Goal: Information Seeking & Learning: Learn about a topic

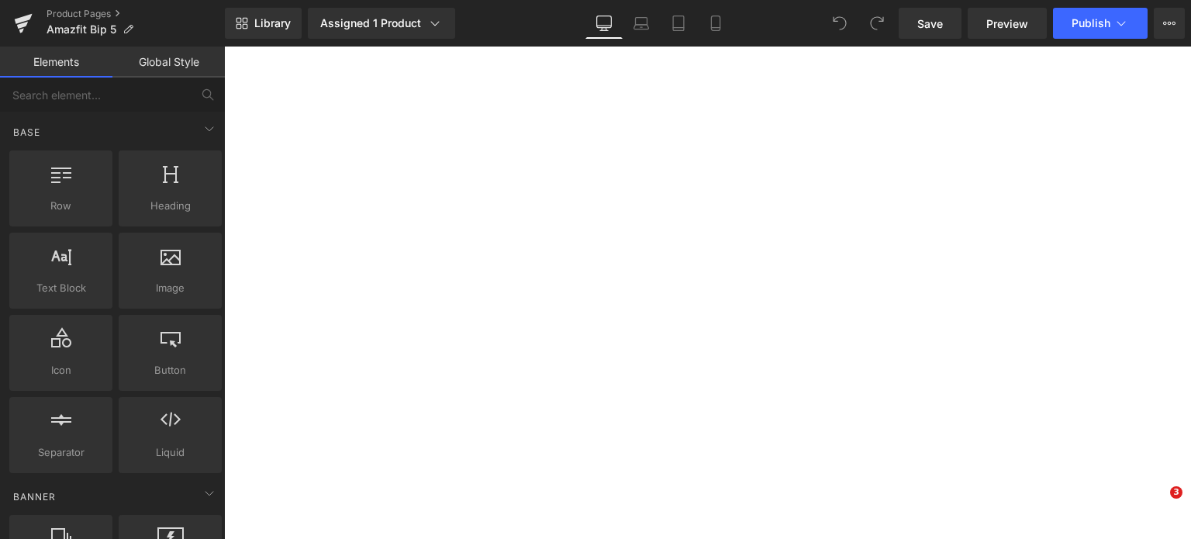
select select "Pastel Pink"
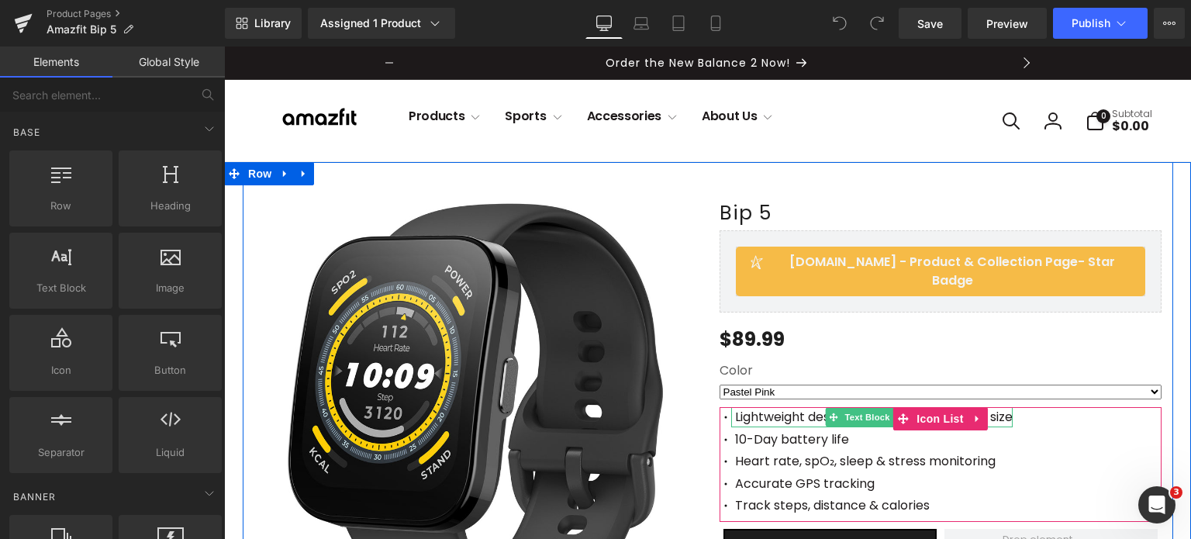
click at [735, 407] on p "Lightweight design with 46mm/1.81in case size" at bounding box center [874, 417] width 278 height 20
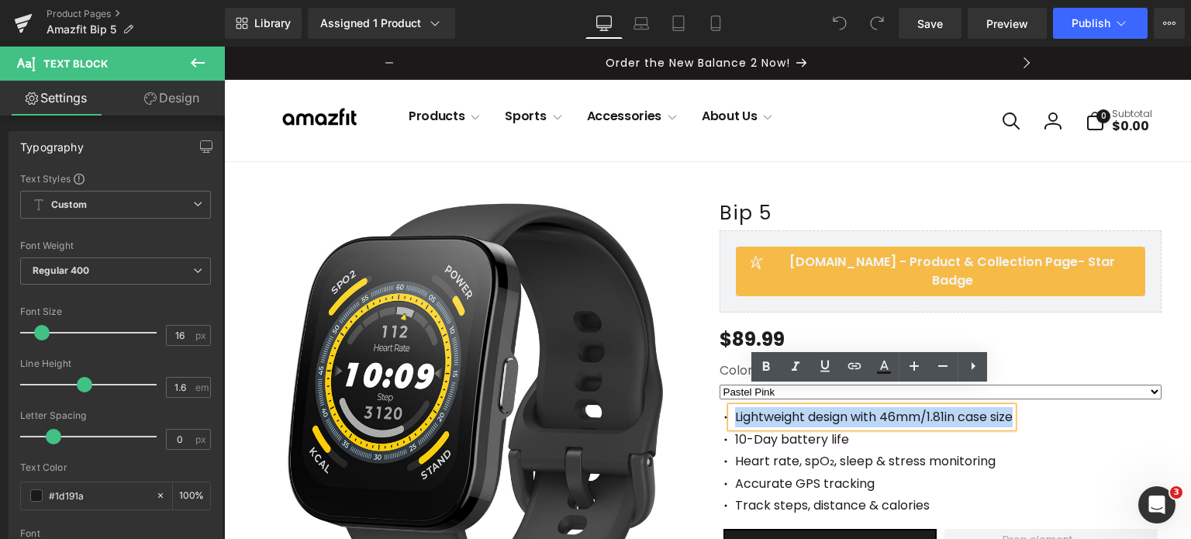
drag, startPoint x: 729, startPoint y: 396, endPoint x: 1025, endPoint y: 395, distance: 296.2
click at [1025, 407] on div "Icon Lightweight design with 46mm/1.81in case size Text Block Icon 10-Day batte…" at bounding box center [940, 464] width 442 height 115
copy p "Lightweight design with 46mm/1.81in case size"
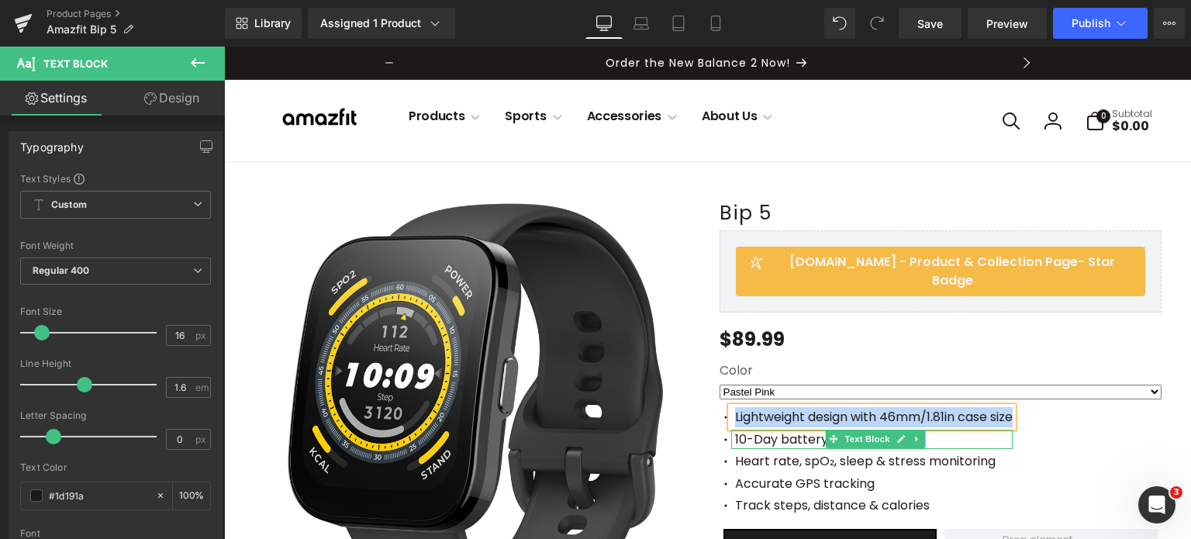
click at [825, 430] on span at bounding box center [833, 439] width 16 height 19
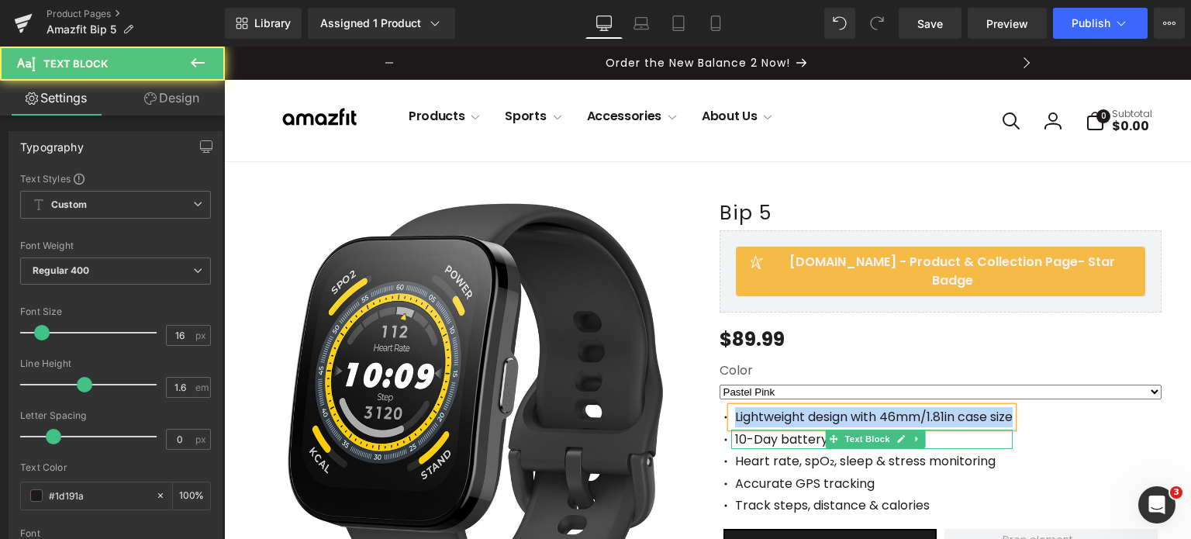
click at [763, 430] on p "10-Day battery life" at bounding box center [874, 440] width 278 height 20
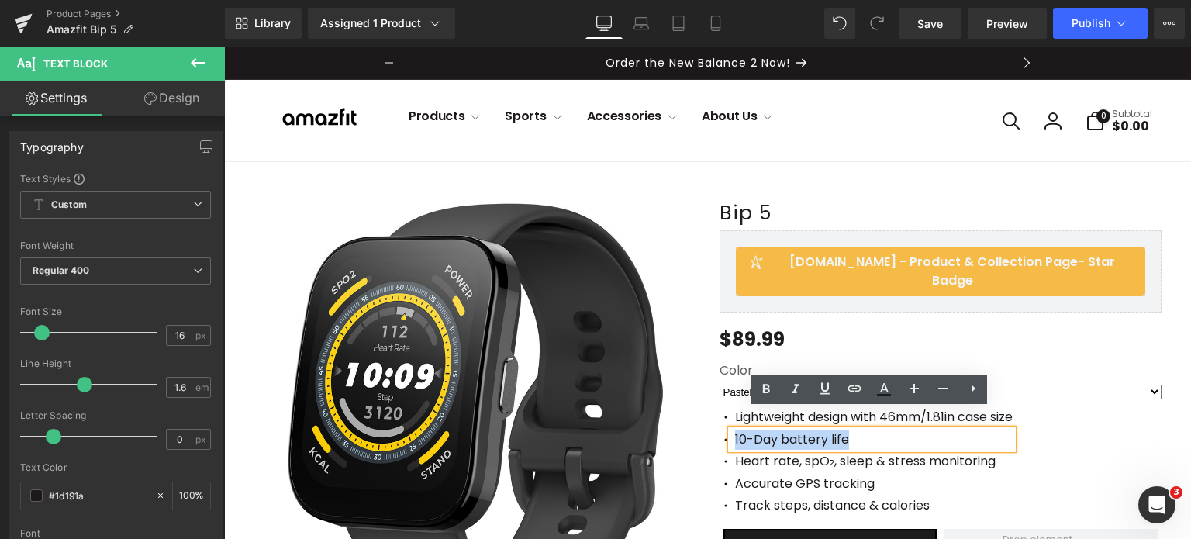
drag, startPoint x: 726, startPoint y: 423, endPoint x: 847, endPoint y: 423, distance: 120.9
click at [847, 430] on div "10-Day battery life" at bounding box center [871, 440] width 281 height 20
copy p "10-Day battery life"
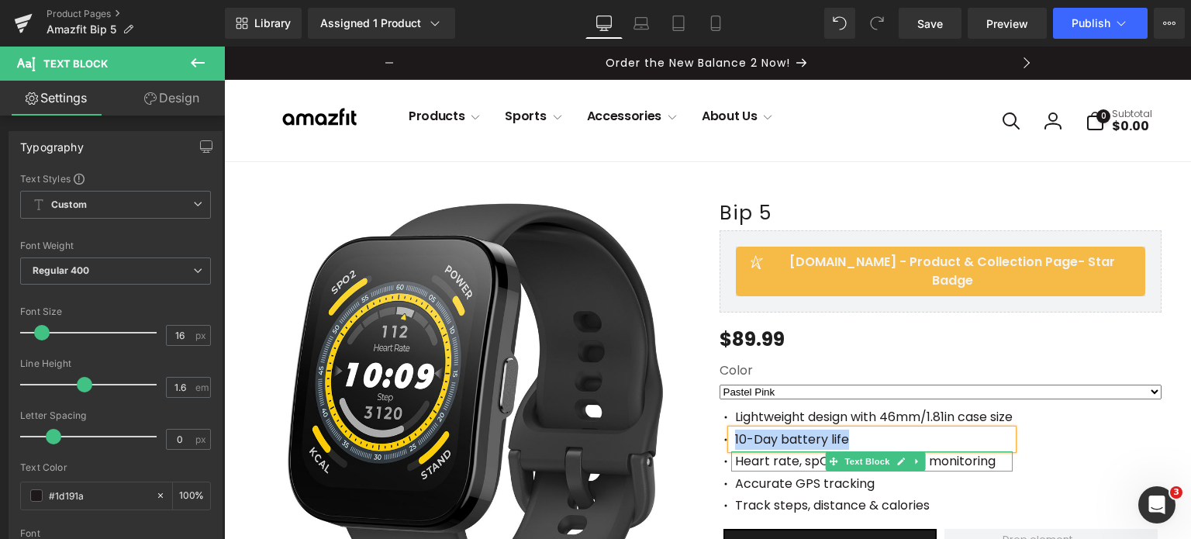
click at [781, 451] on p "Heart rate, spO₂, sleep & stress monitoring" at bounding box center [874, 461] width 278 height 20
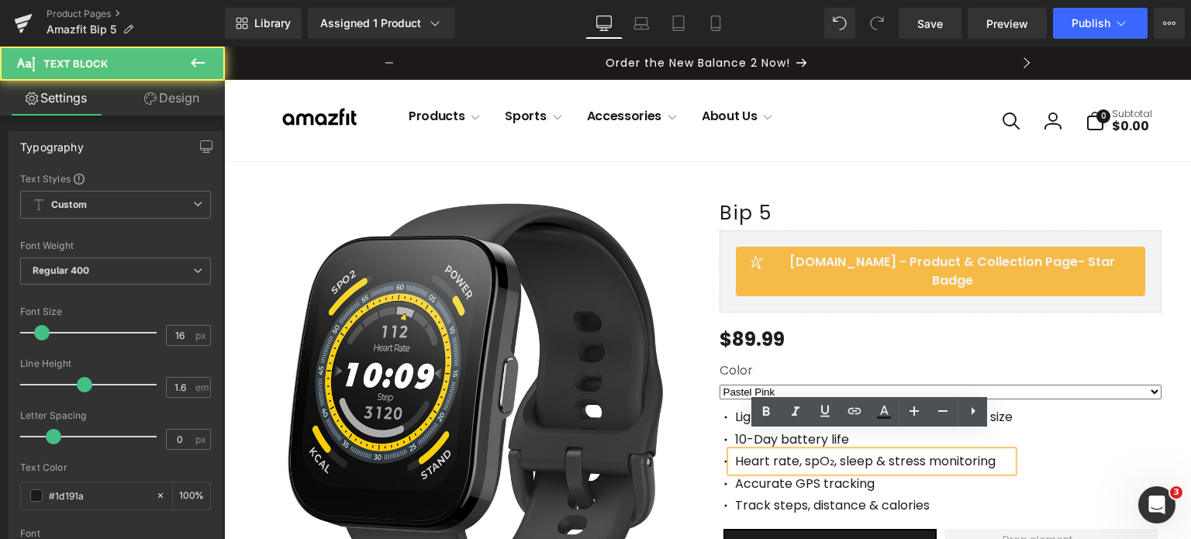
drag, startPoint x: 732, startPoint y: 443, endPoint x: 1008, endPoint y: 445, distance: 276.0
click at [1008, 451] on p "Heart rate, spO₂, sleep & stress monitoring" at bounding box center [874, 461] width 278 height 20
copy p "Heart rate, spO₂, sleep & stress monitoring"
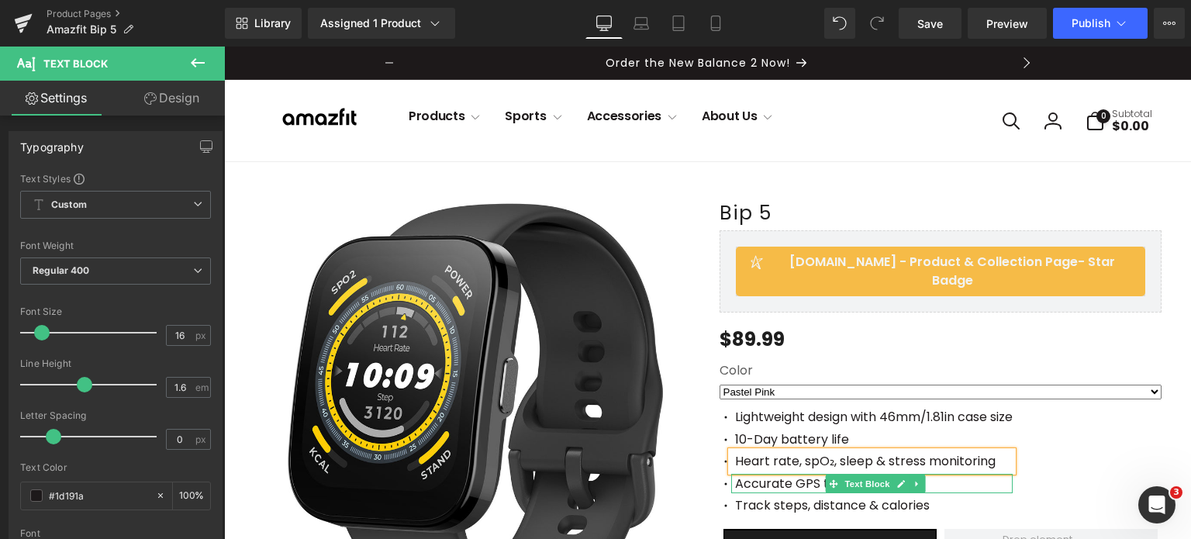
click at [796, 474] on p "Accurate GPS tracking" at bounding box center [874, 484] width 278 height 20
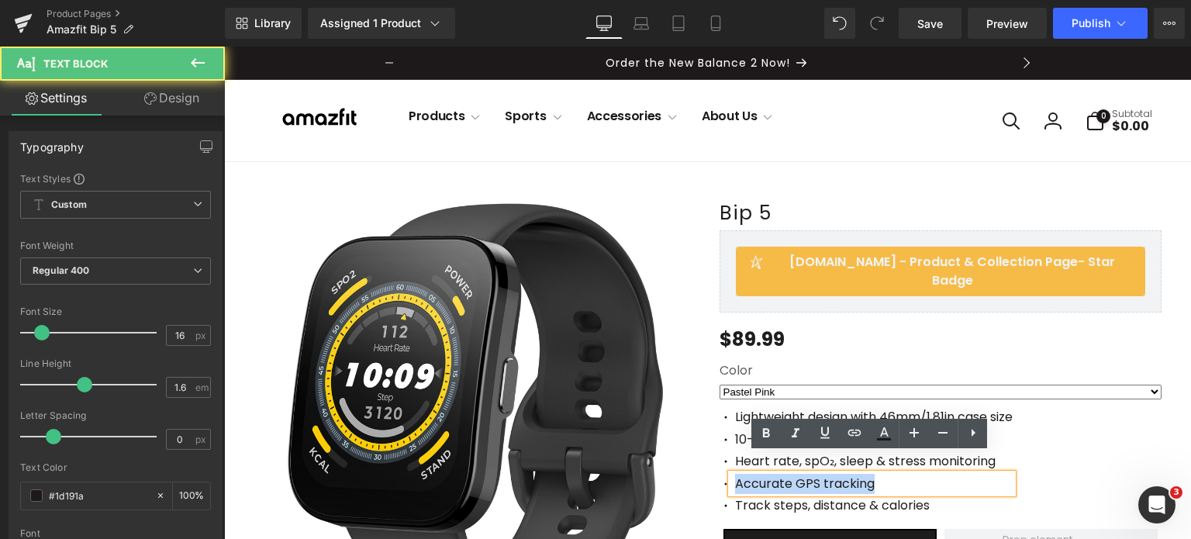
drag, startPoint x: 726, startPoint y: 461, endPoint x: 914, endPoint y: 464, distance: 187.6
click at [914, 474] on div "Accurate GPS tracking" at bounding box center [871, 484] width 281 height 20
copy p "Accurate GPS tracking"
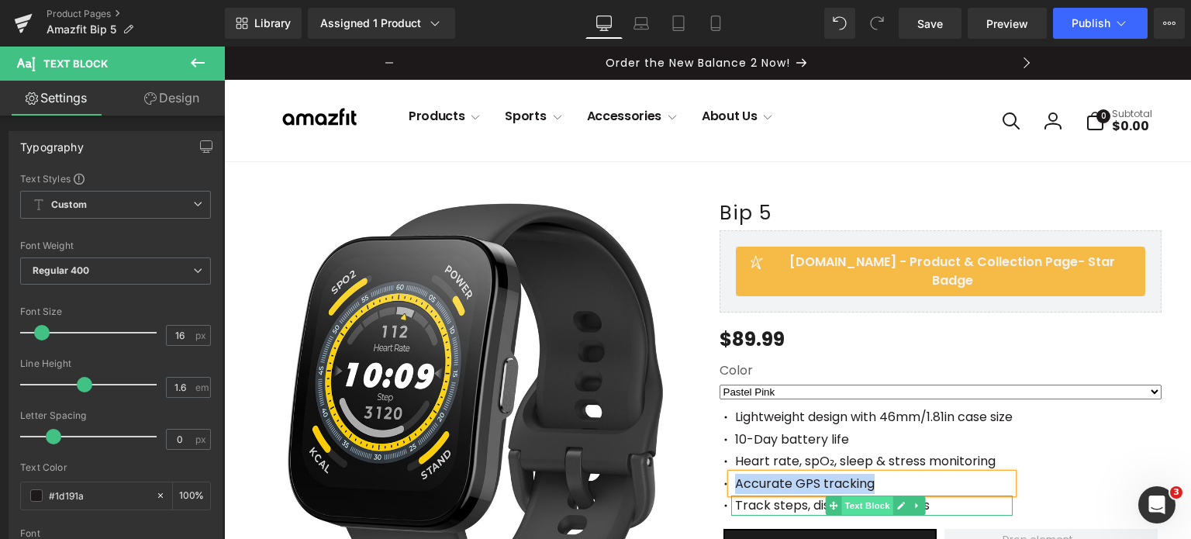
click at [847, 496] on span "Text Block" at bounding box center [866, 505] width 51 height 19
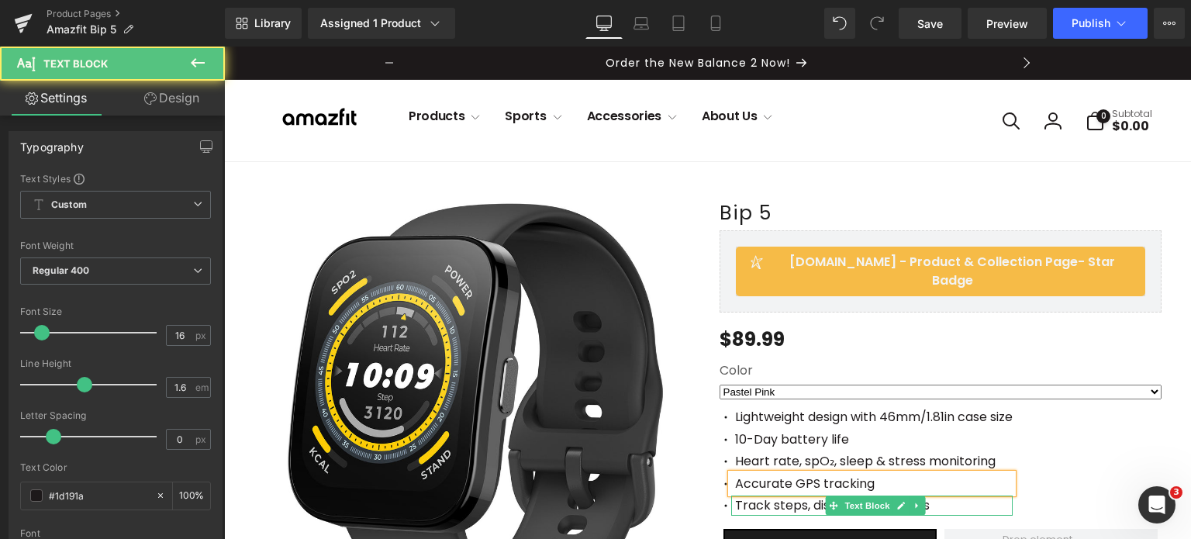
click at [776, 495] on p "Track steps, distance & calories" at bounding box center [874, 505] width 278 height 20
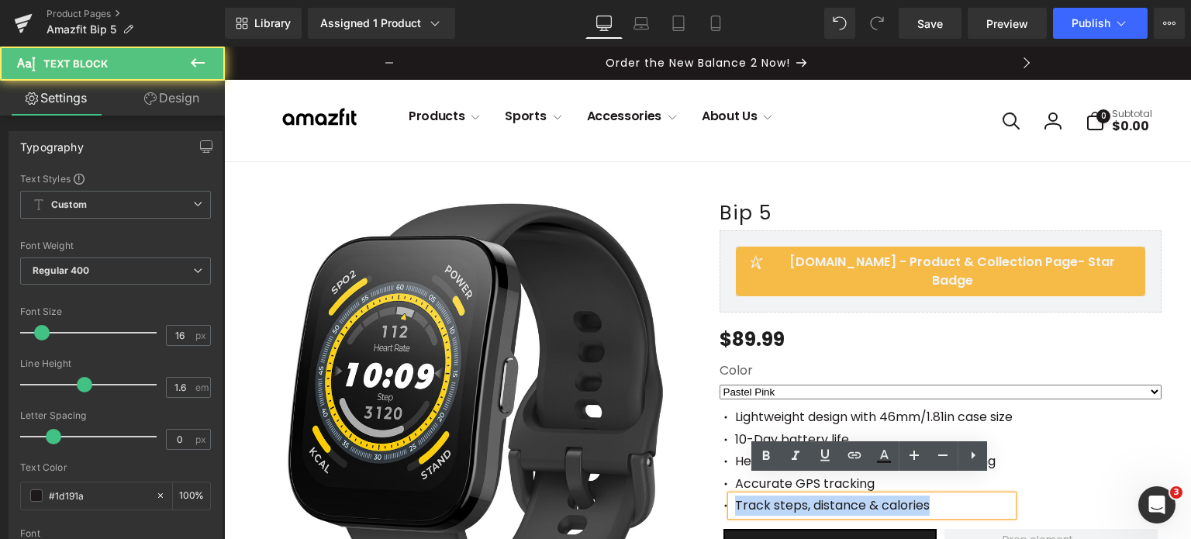
drag, startPoint x: 723, startPoint y: 485, endPoint x: 707, endPoint y: 473, distance: 19.4
click at [708, 473] on div "Bip 5 (P) Title [DOMAIN_NAME] - Product & Collection Page - Star Badge [DOMAIN_…" at bounding box center [940, 428] width 465 height 487
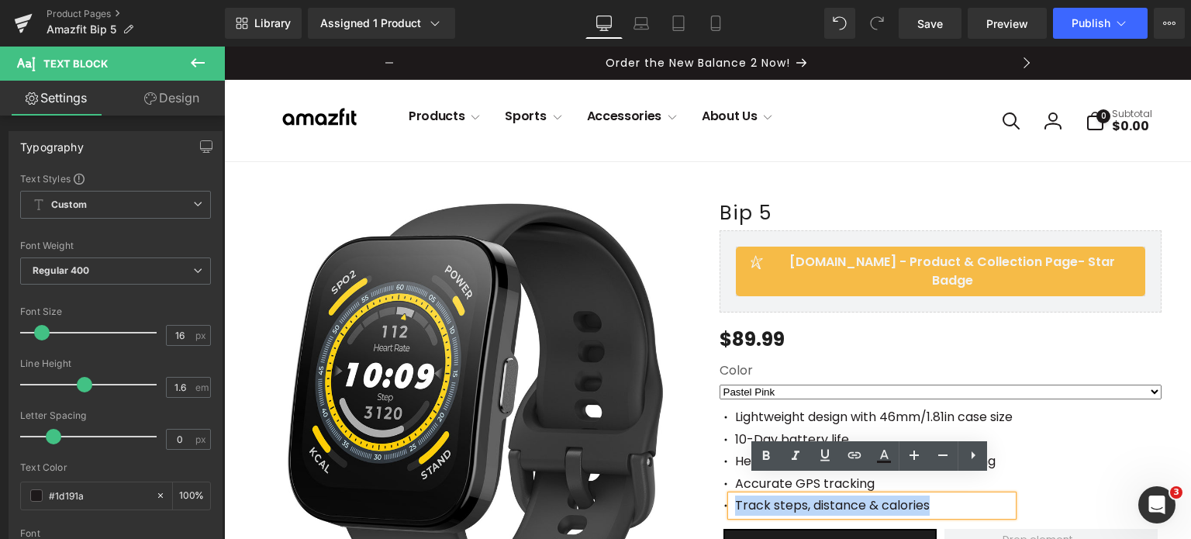
copy p "Track steps, distance & calories"
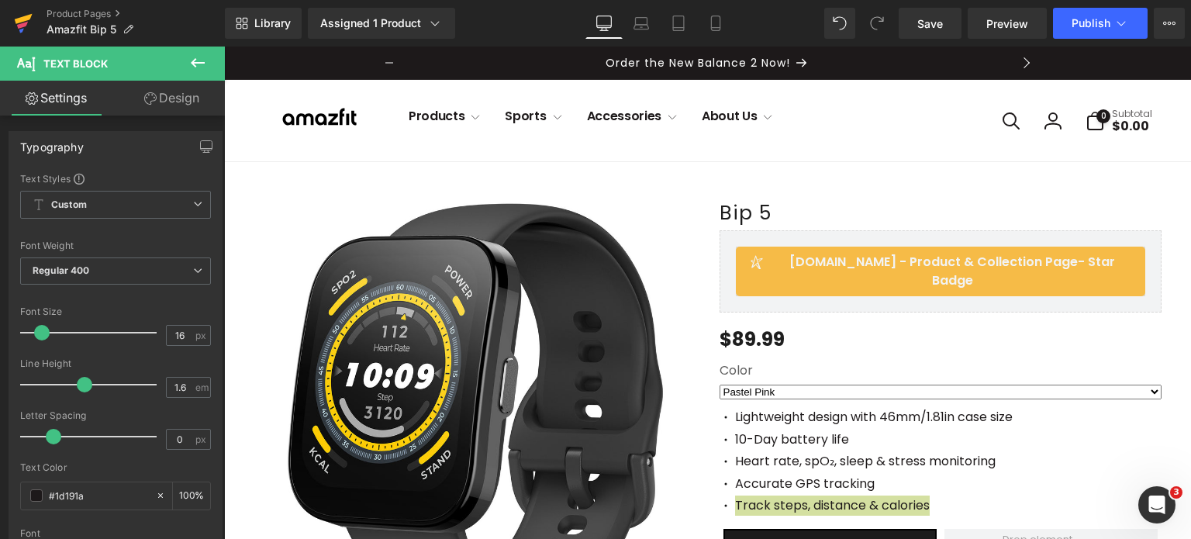
click at [22, 18] on icon at bounding box center [24, 19] width 18 height 10
